Goal: Transaction & Acquisition: Purchase product/service

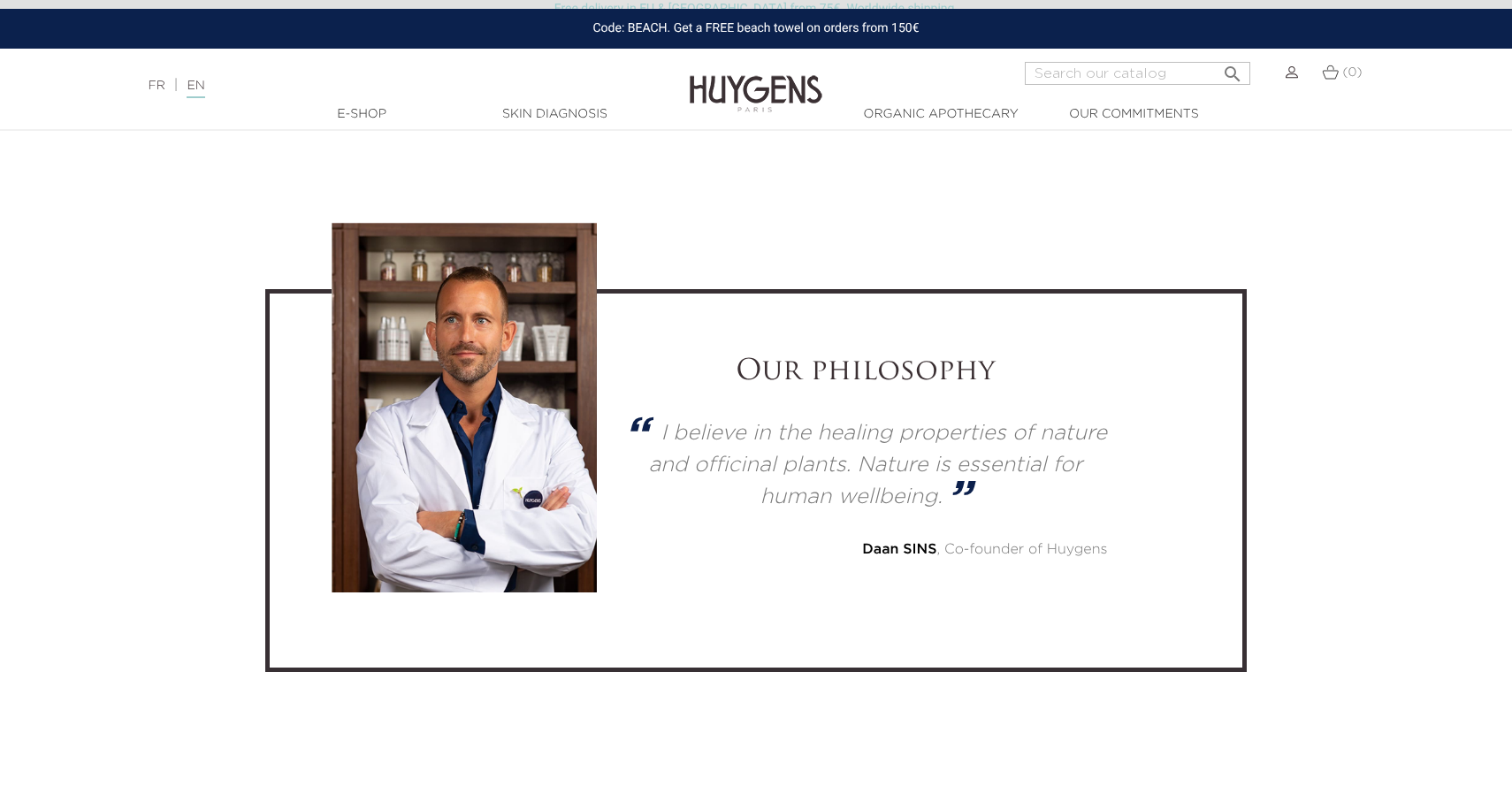
scroll to position [4703, 0]
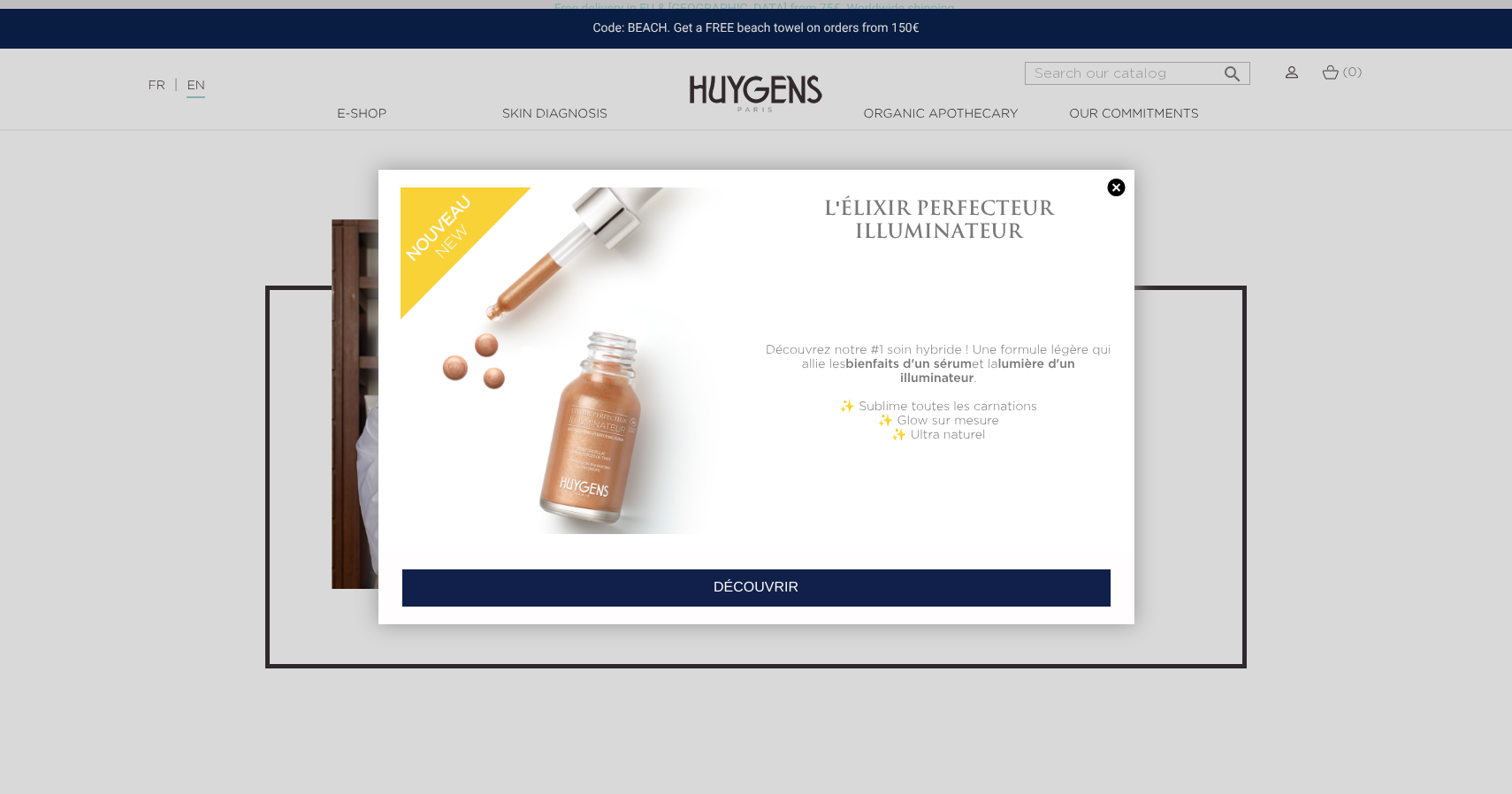
click at [1116, 190] on link at bounding box center [1117, 188] width 25 height 19
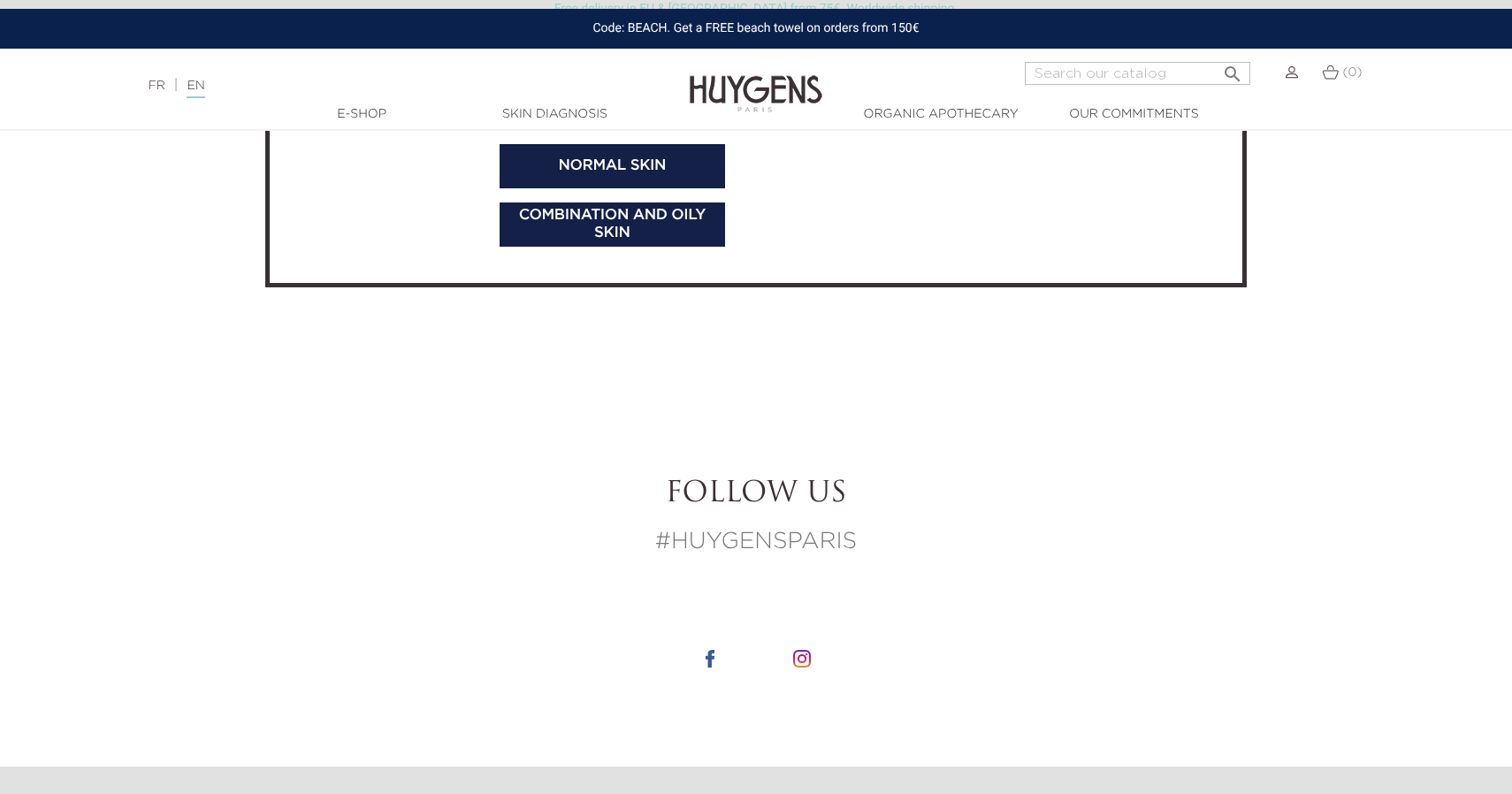
scroll to position [6261, 0]
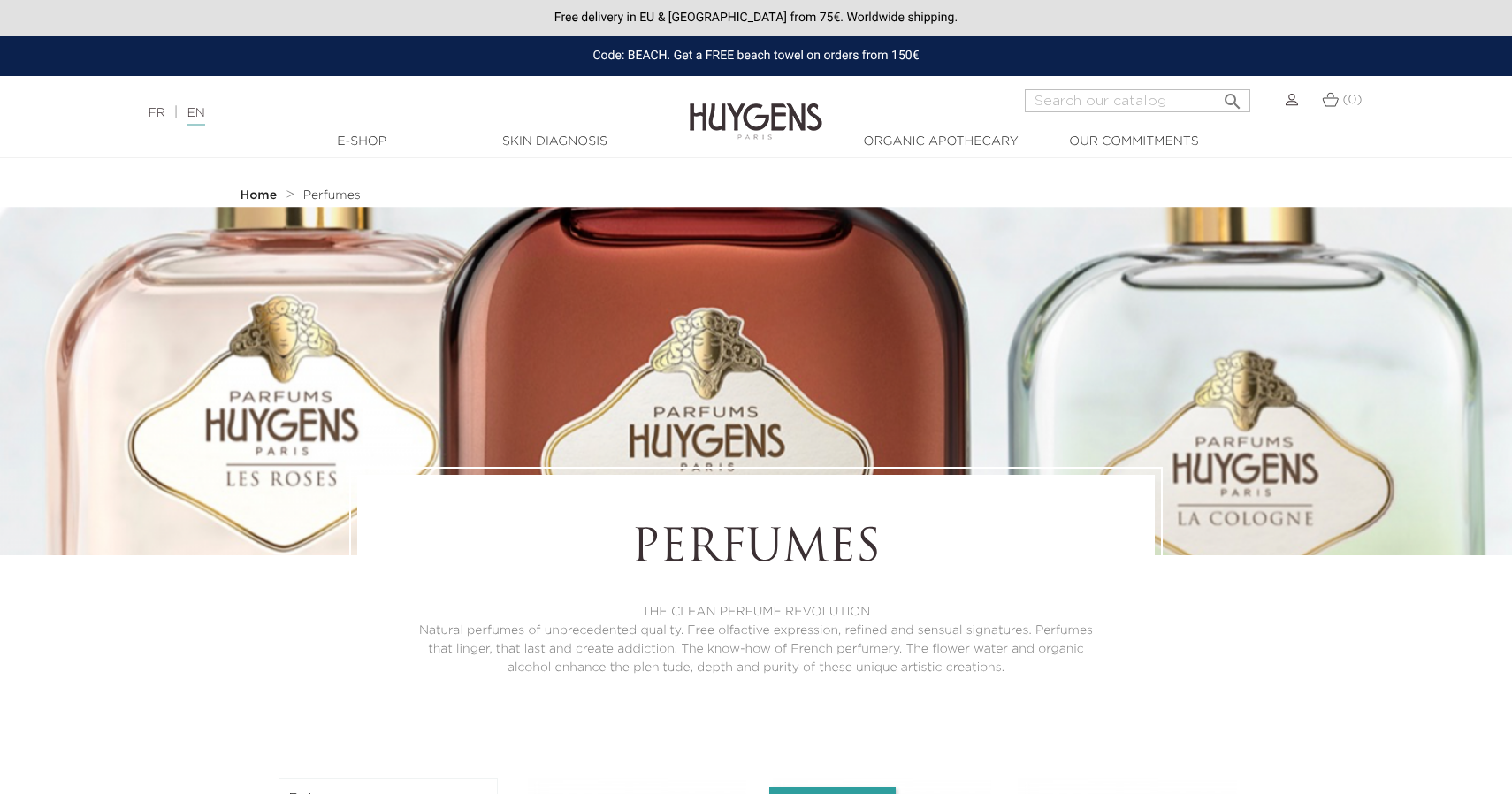
click at [644, 562] on h1 "Perfumes" at bounding box center [756, 549] width 700 height 53
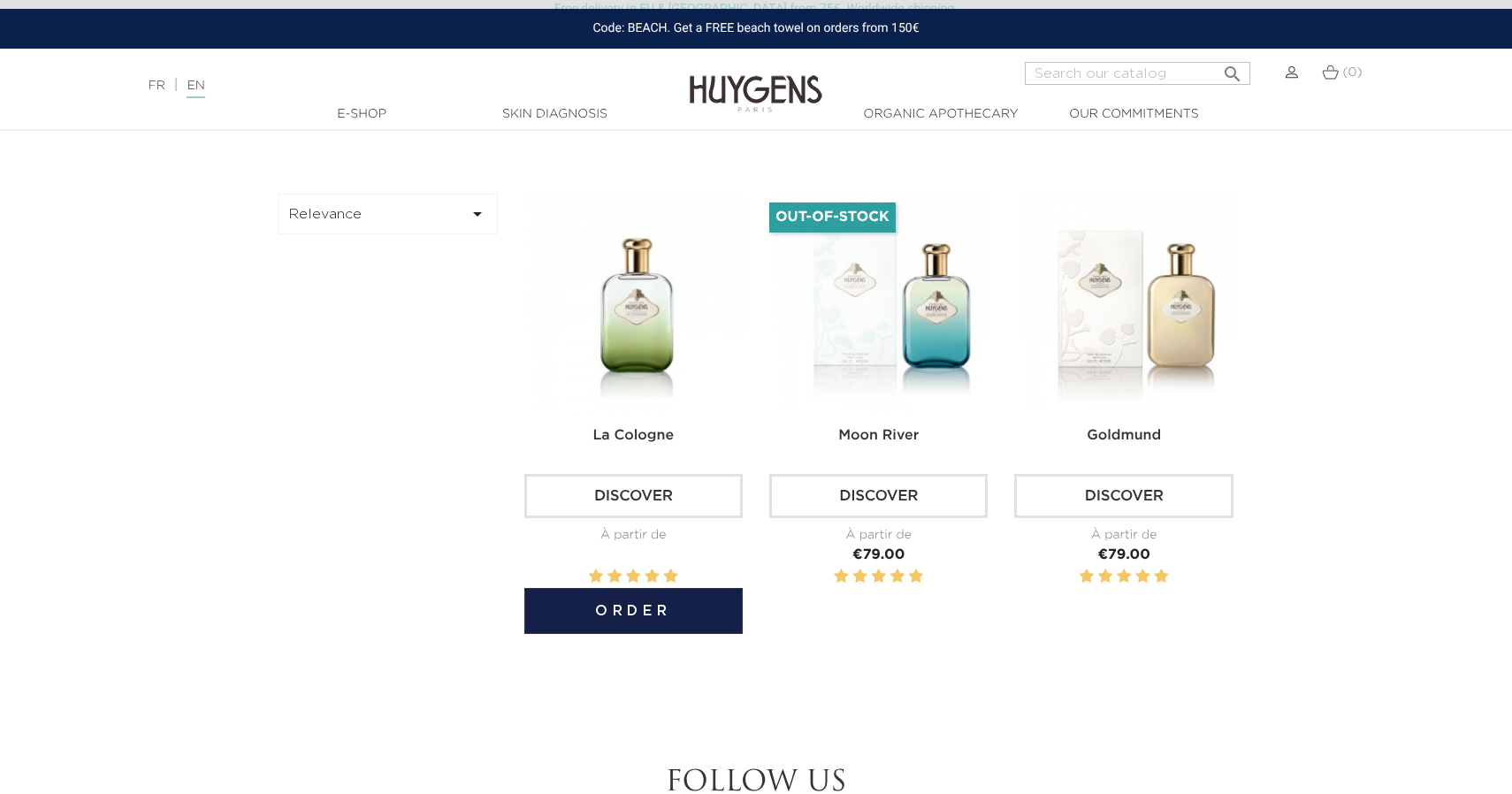
scroll to position [569, 0]
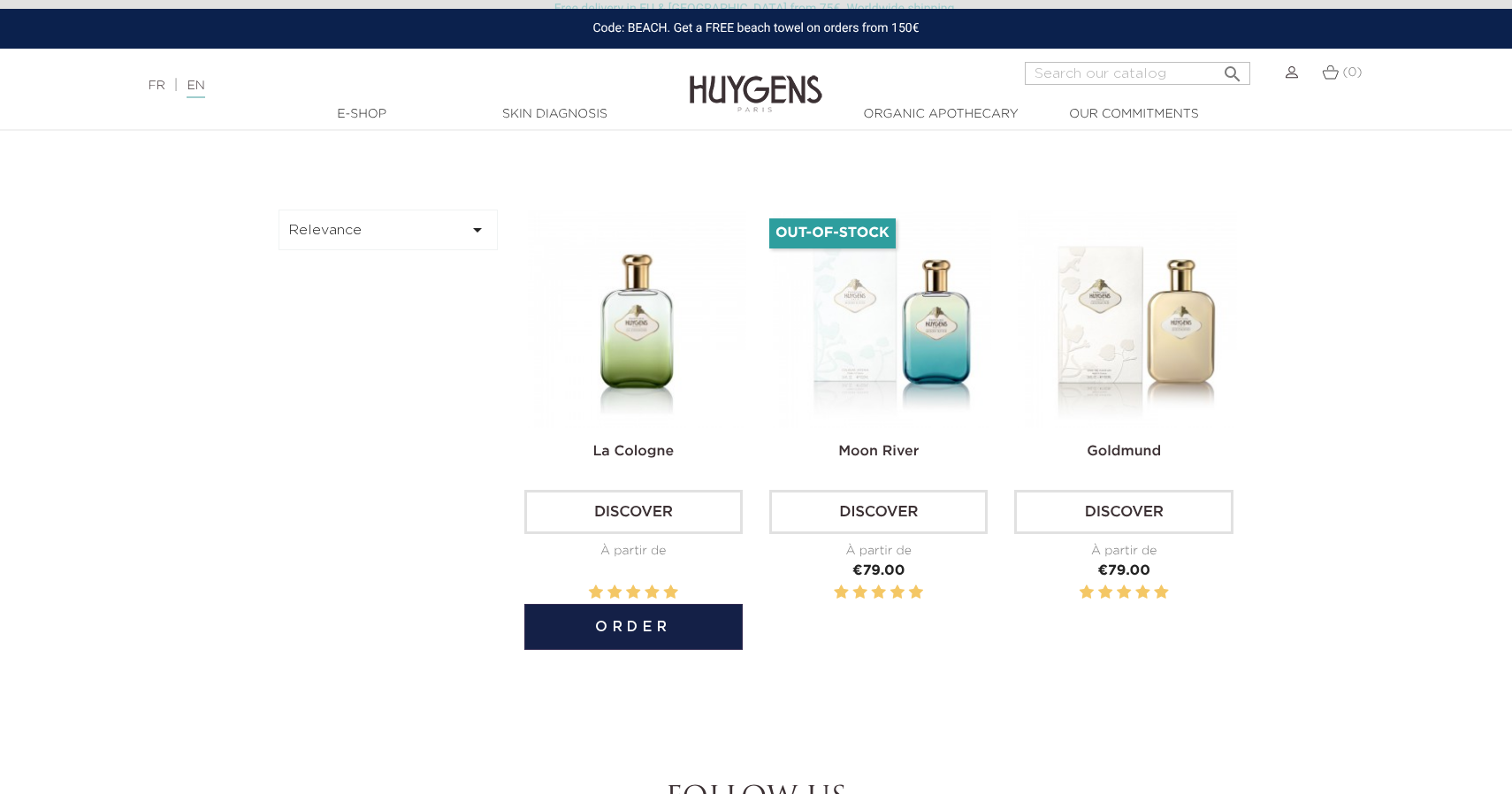
click at [694, 334] on img at bounding box center [636, 318] width 218 height 219
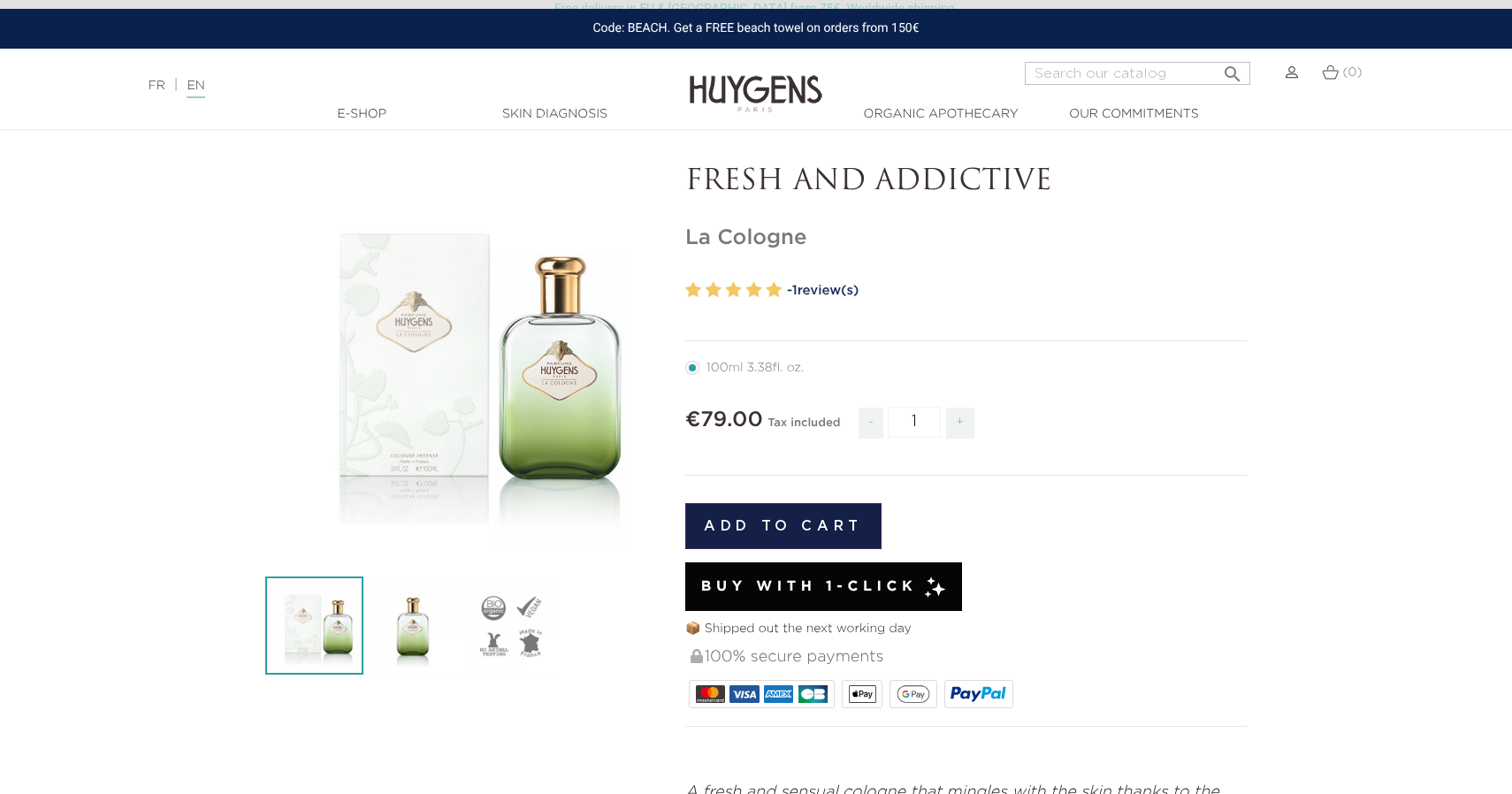
scroll to position [103, 0]
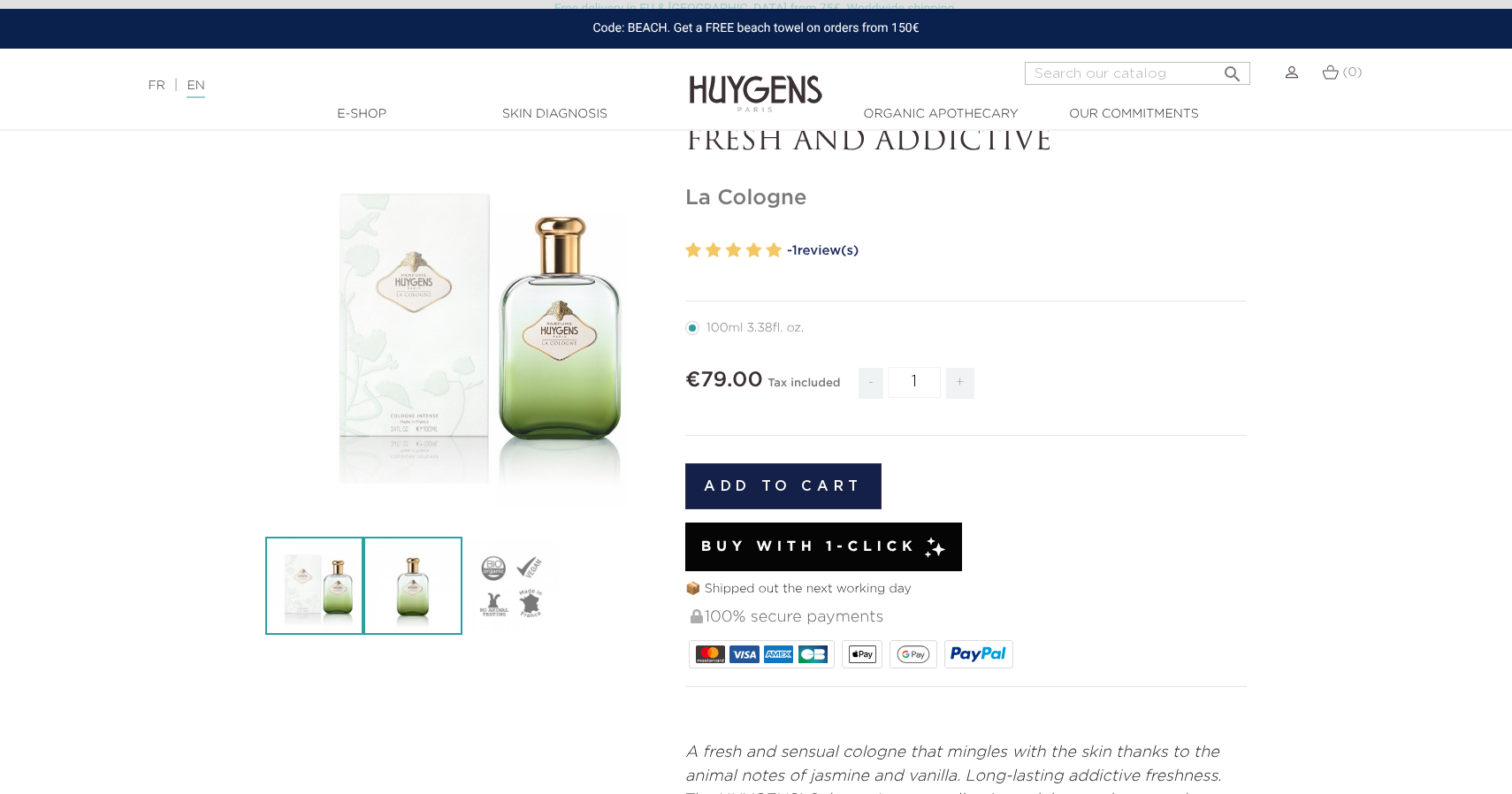
click at [424, 615] on img at bounding box center [412, 585] width 98 height 98
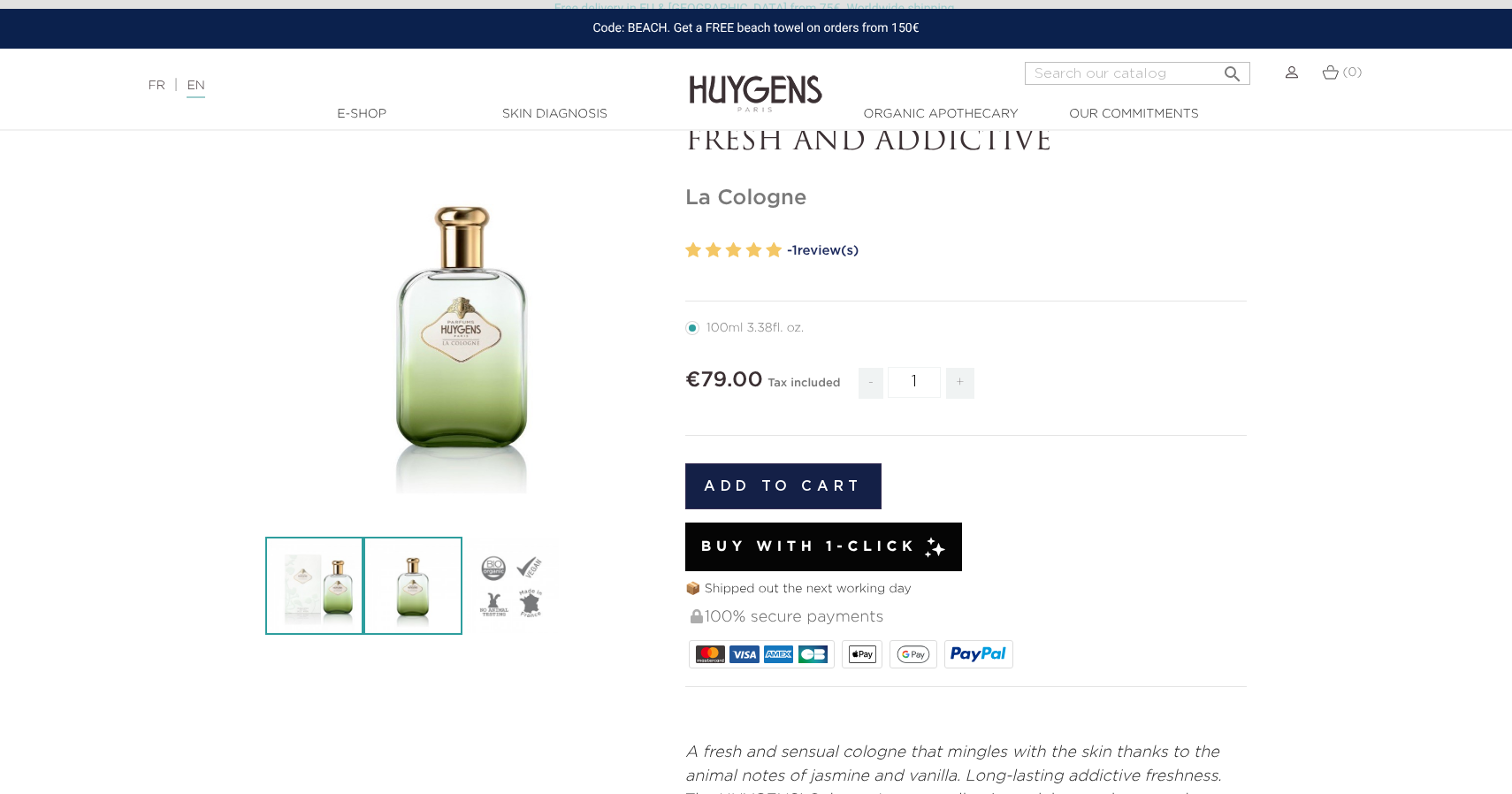
click at [355, 543] on img at bounding box center [314, 585] width 98 height 98
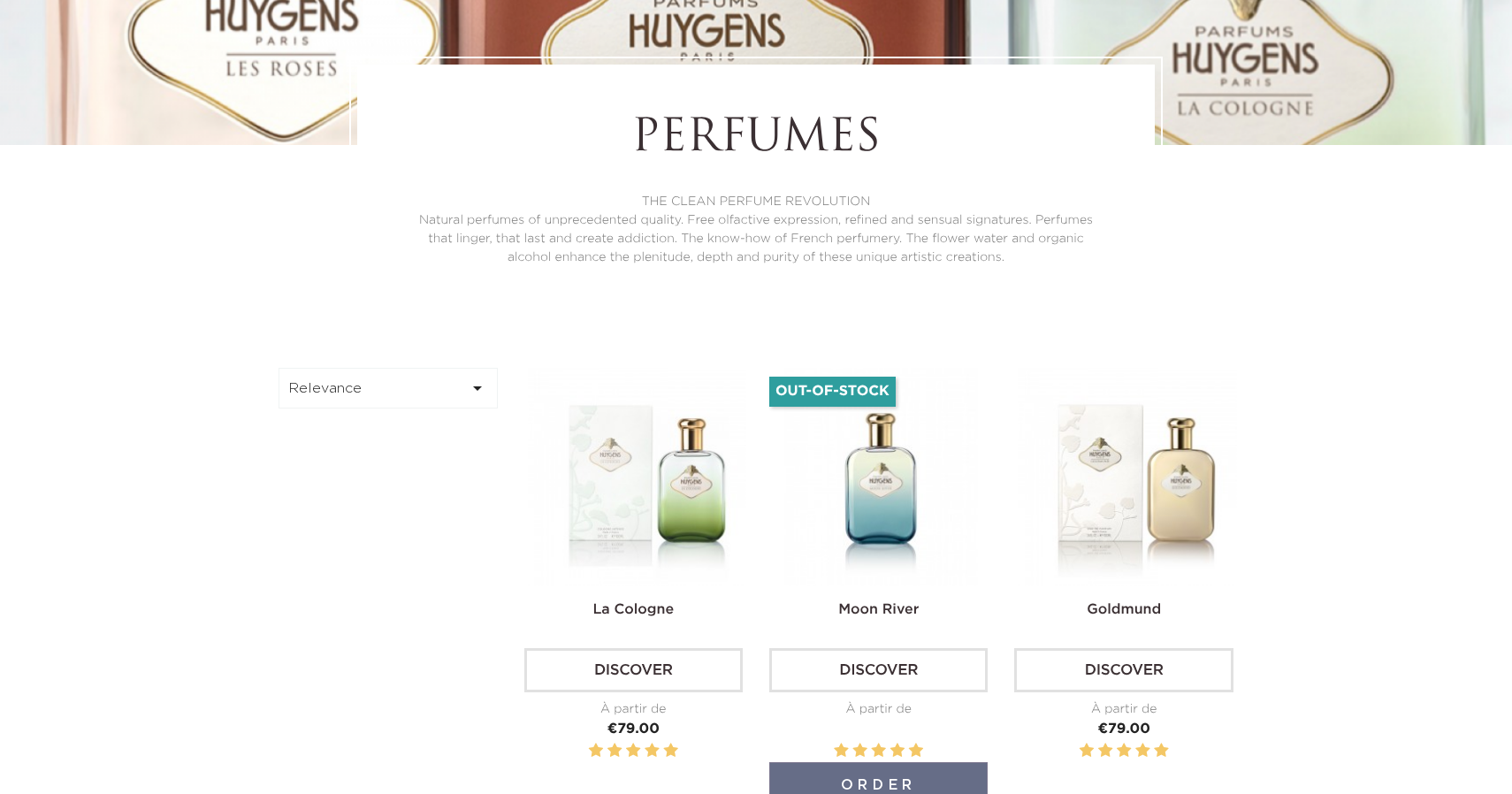
click at [886, 458] on img at bounding box center [882, 477] width 218 height 219
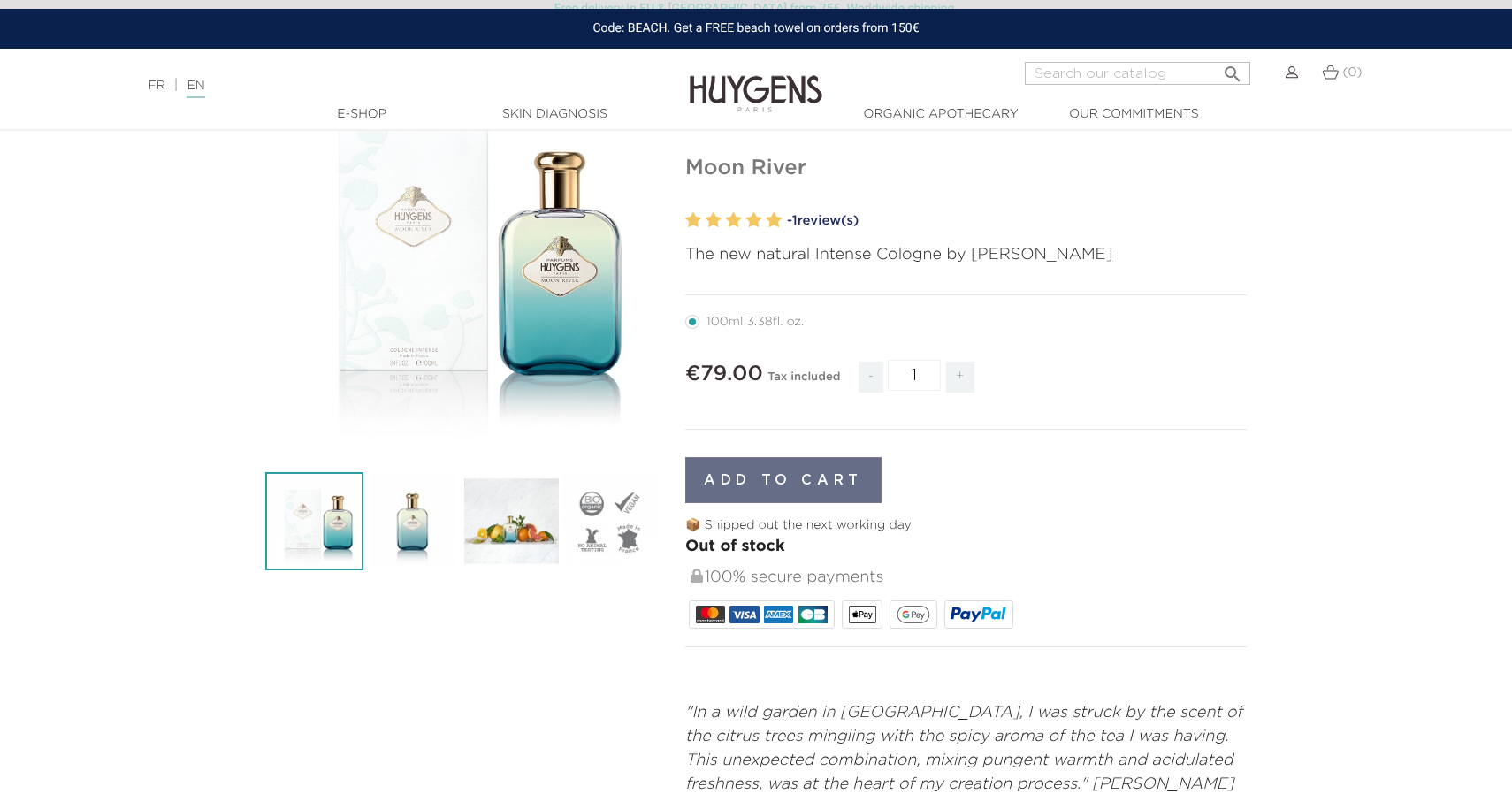
scroll to position [170, 0]
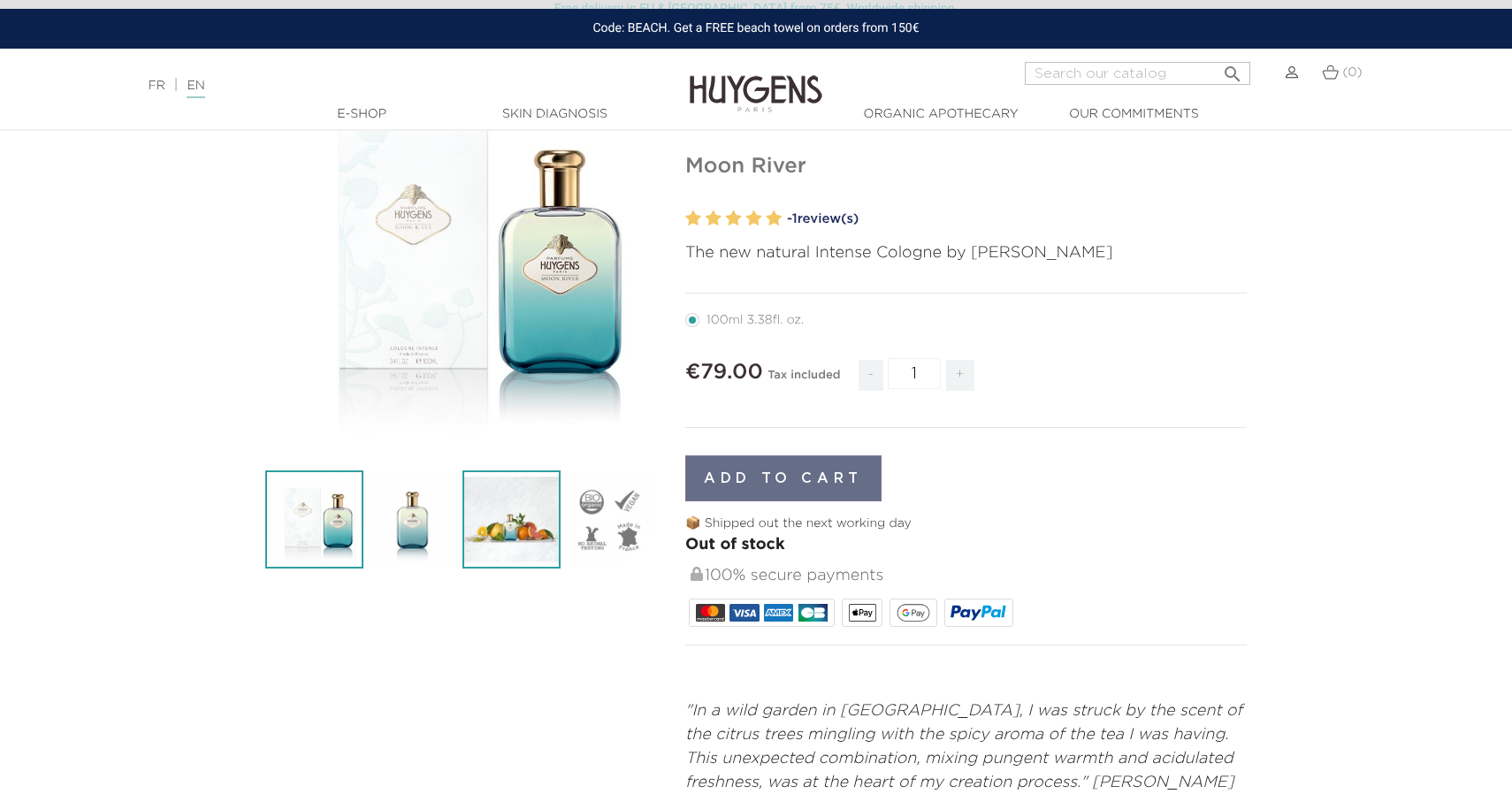
click at [535, 515] on img at bounding box center [511, 519] width 98 height 98
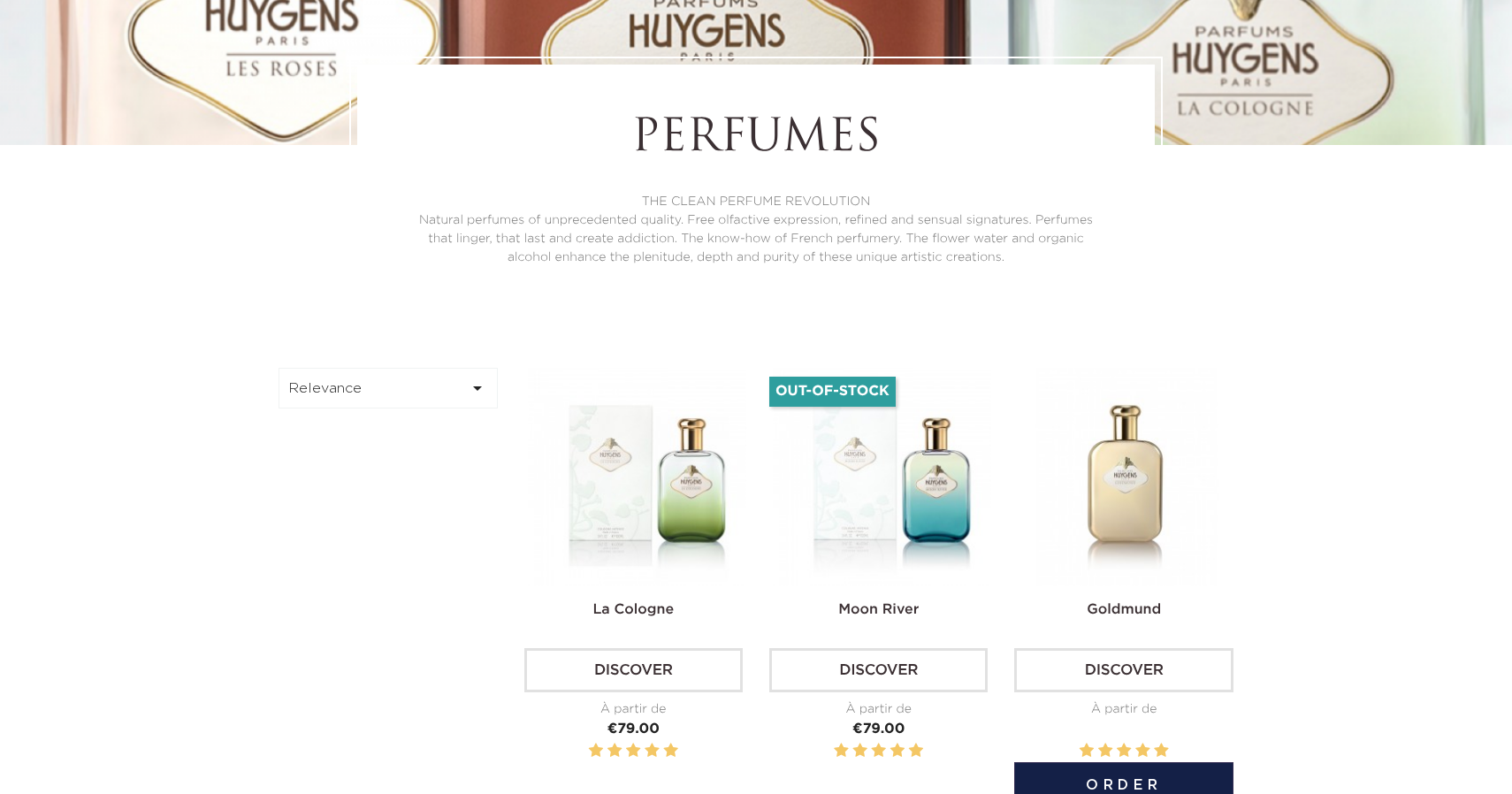
click at [1134, 503] on img at bounding box center [1126, 477] width 218 height 219
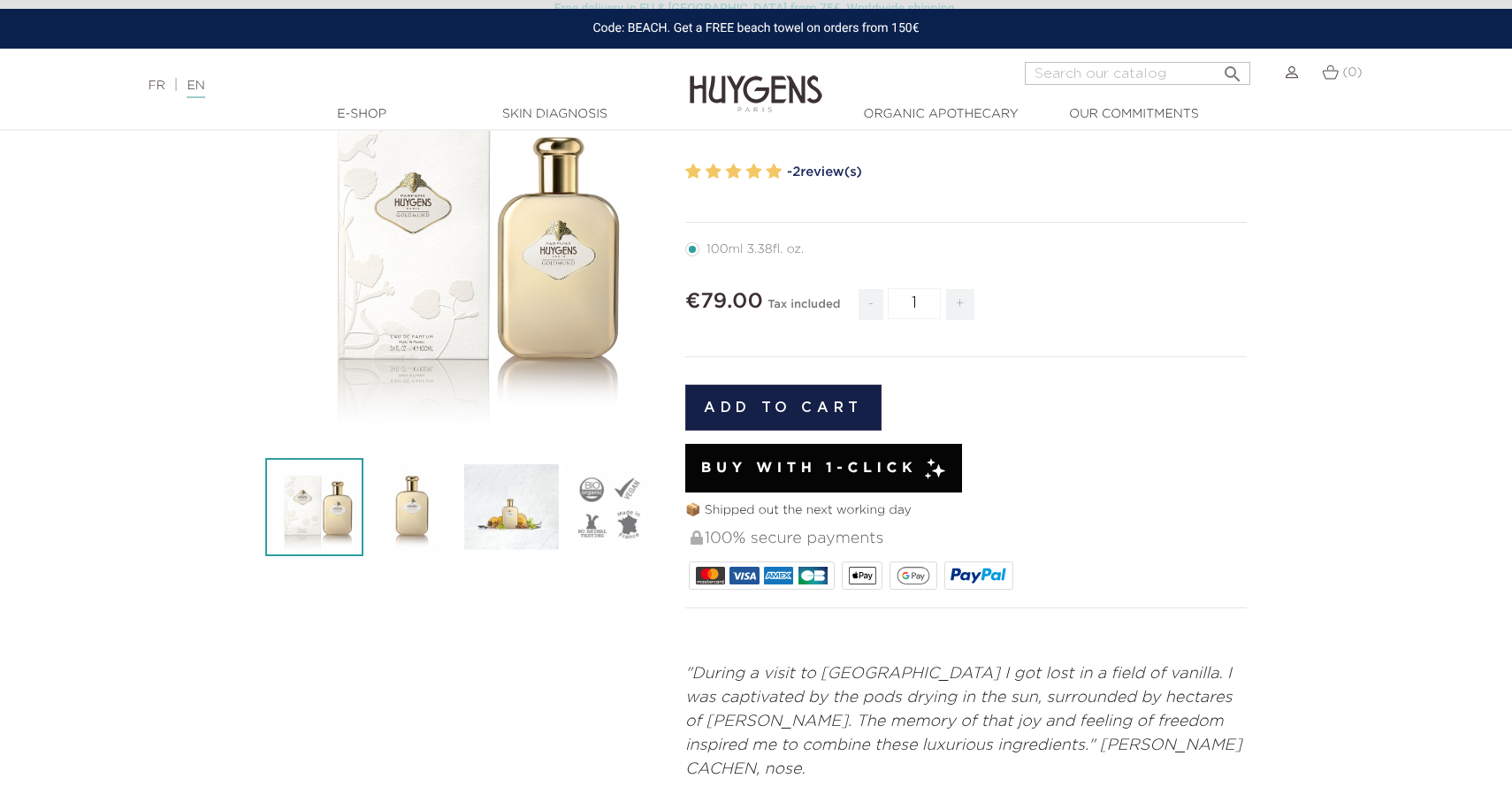
scroll to position [184, 0]
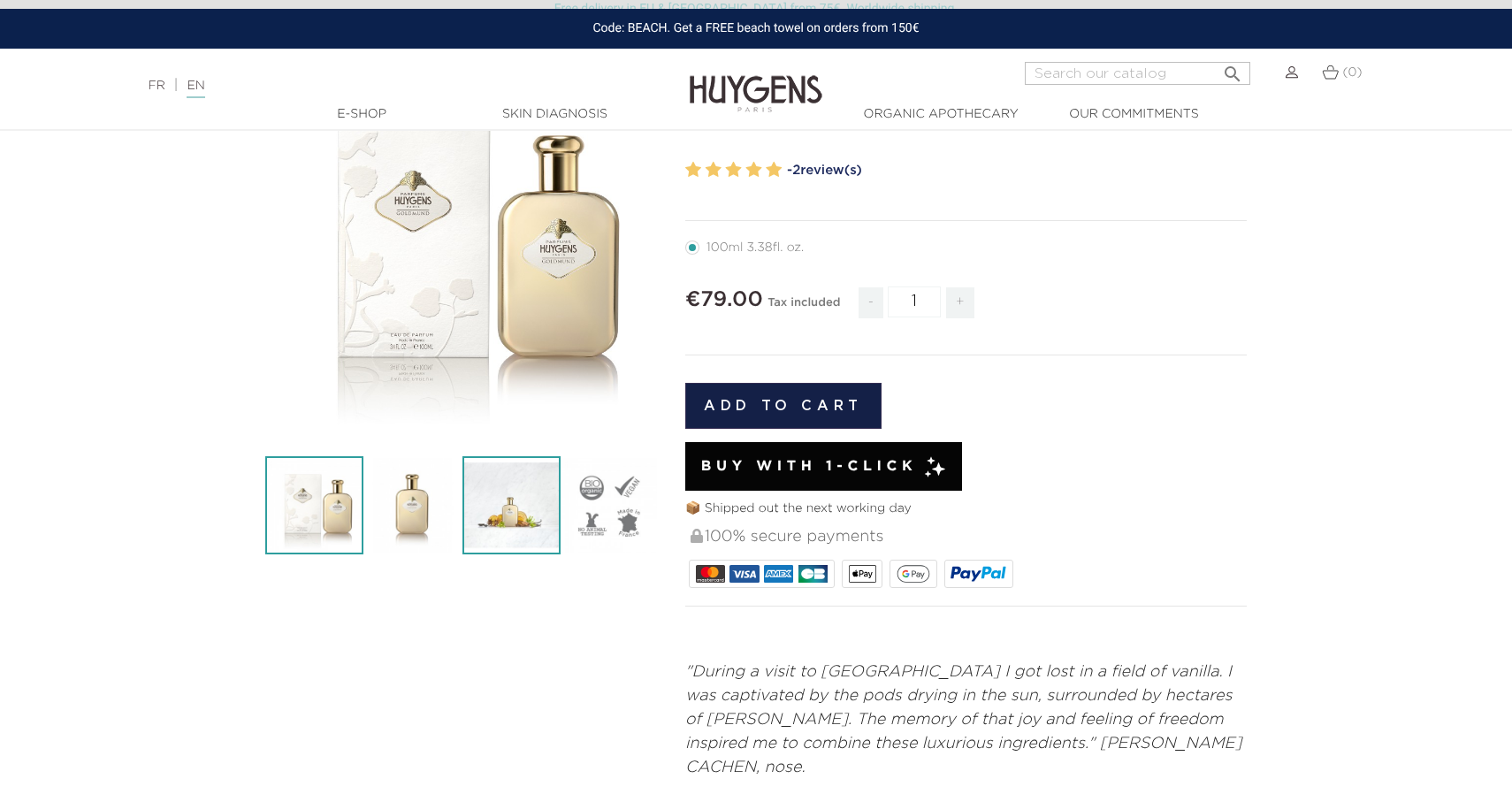
click at [511, 502] on img at bounding box center [511, 505] width 98 height 98
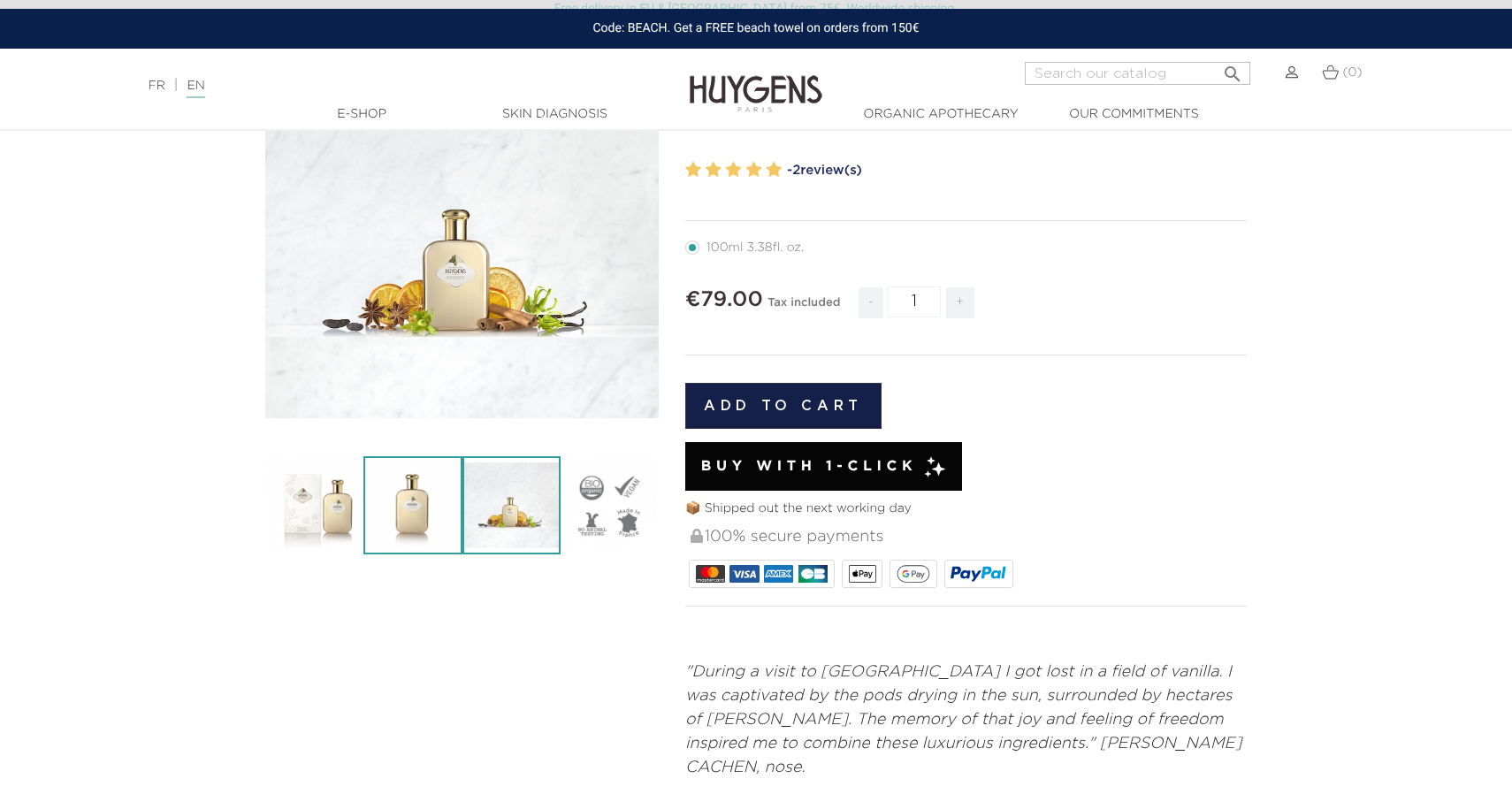
click at [437, 519] on img at bounding box center [412, 505] width 98 height 98
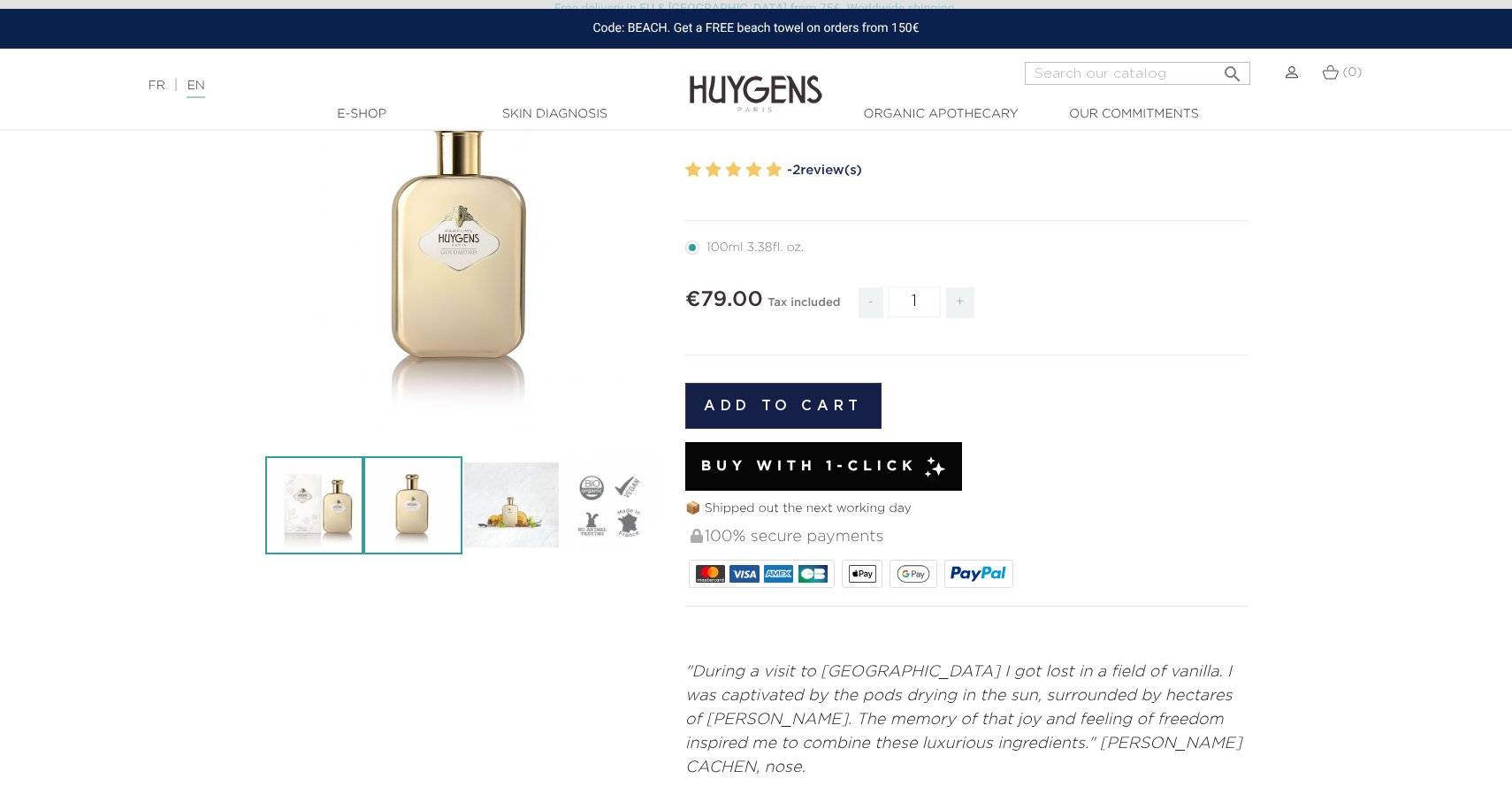
click at [328, 502] on img at bounding box center [314, 505] width 98 height 98
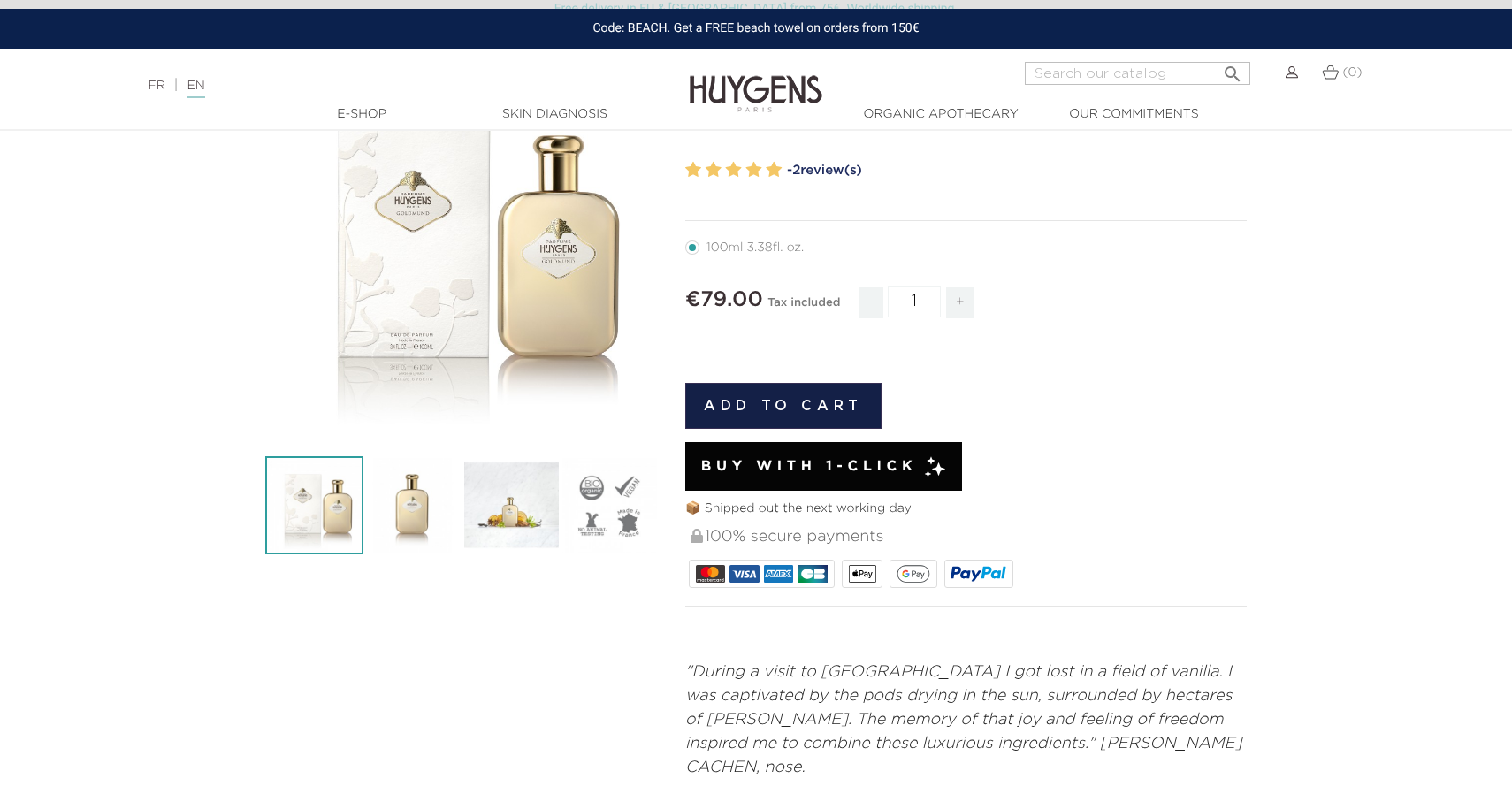
click at [165, 481] on section "  " at bounding box center [756, 712] width 1512 height 1335
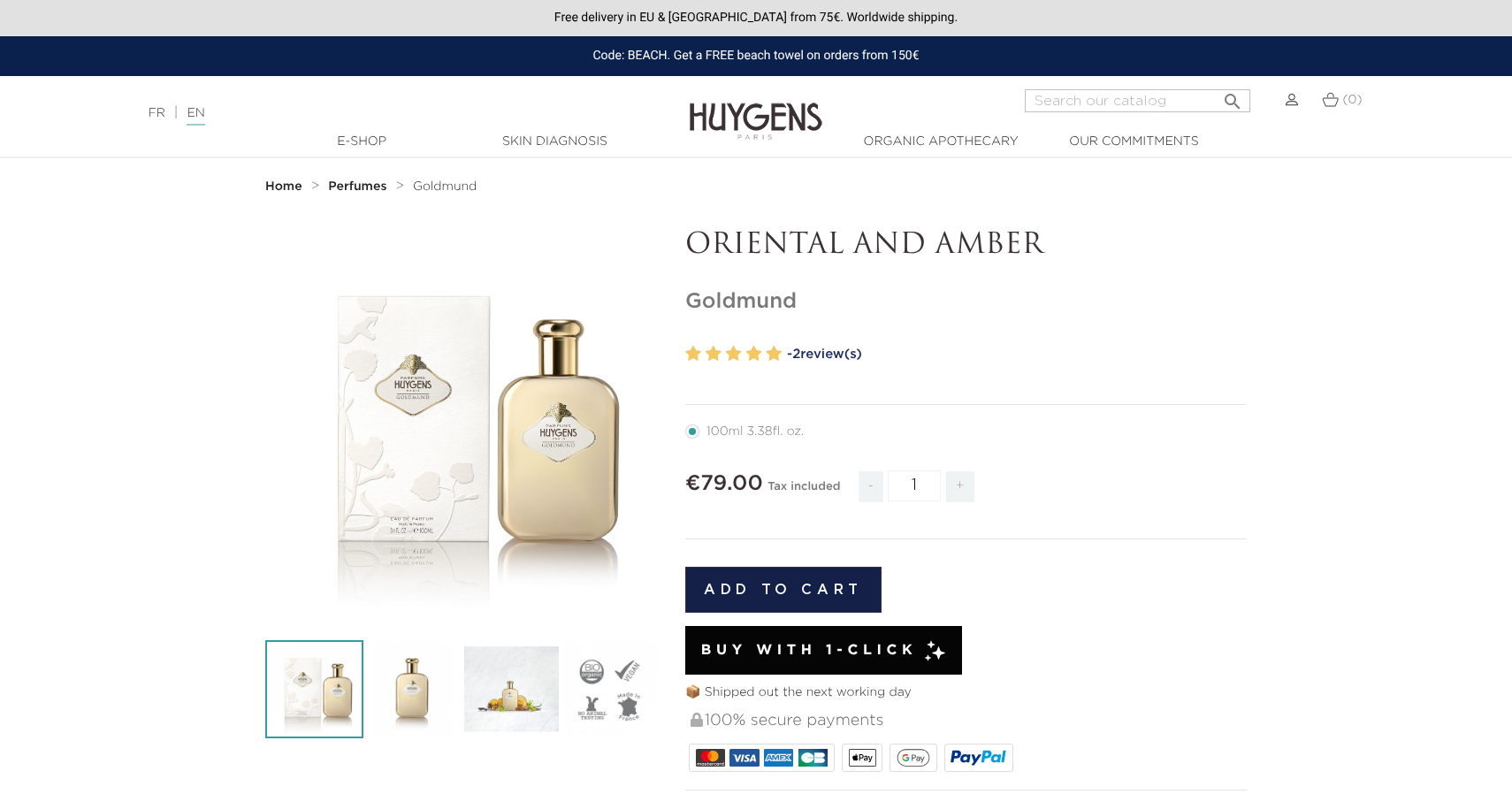
scroll to position [0, 0]
